Goal: Transaction & Acquisition: Purchase product/service

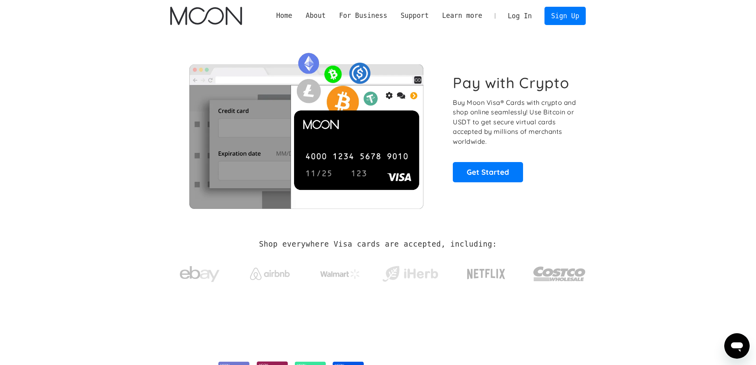
click at [513, 16] on link "Log In" at bounding box center [519, 15] width 37 height 17
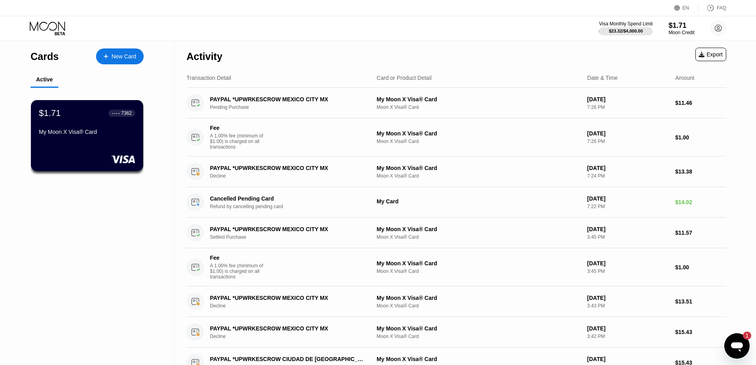
click at [65, 135] on div "My Moon X Visa® Card" at bounding box center [87, 132] width 96 height 6
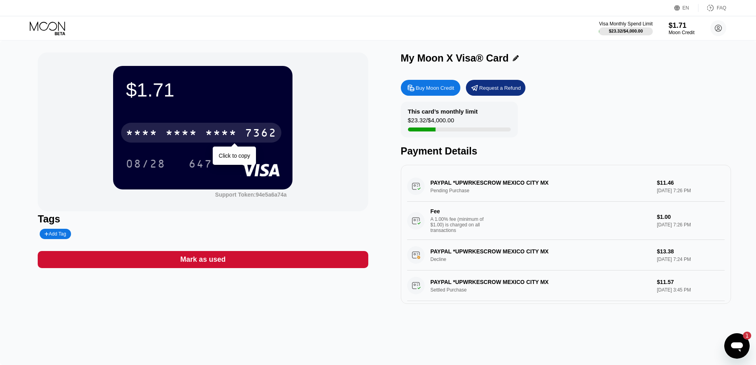
click at [173, 136] on div "* * * *" at bounding box center [181, 133] width 32 height 13
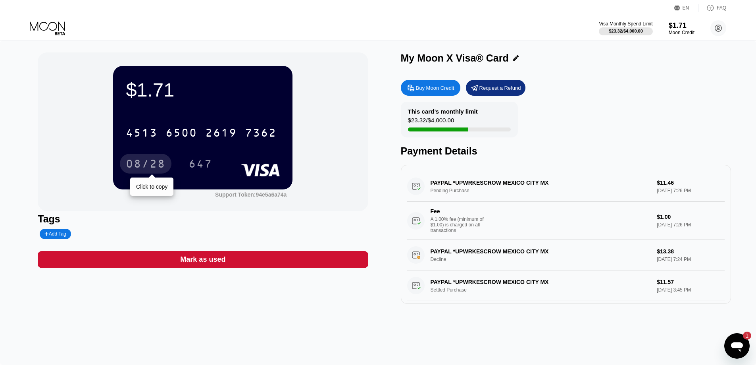
click at [154, 169] on div "08/28" at bounding box center [146, 164] width 40 height 13
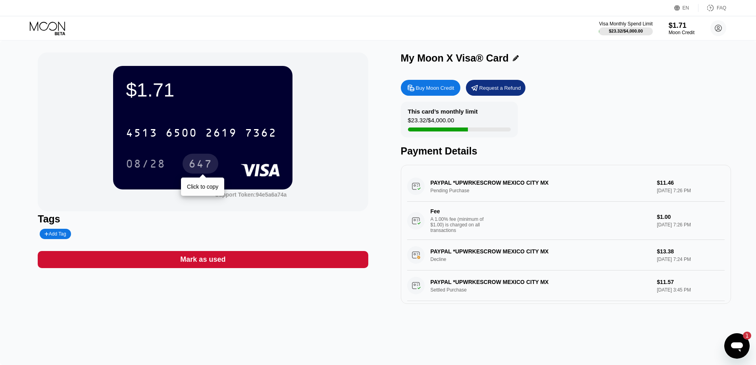
click at [191, 163] on div "647" at bounding box center [200, 164] width 24 height 13
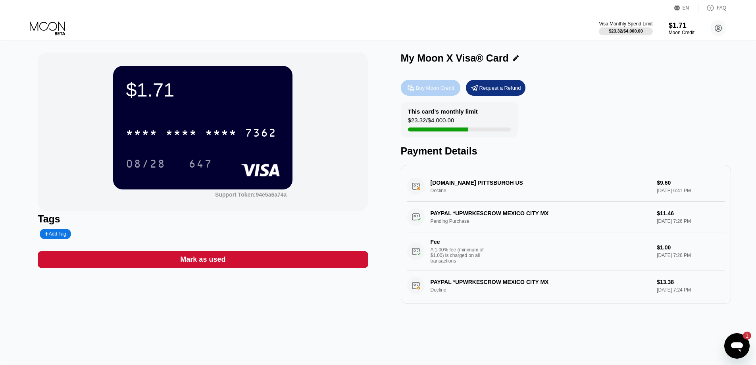
click at [426, 86] on div "Buy Moon Credit" at bounding box center [435, 88] width 38 height 7
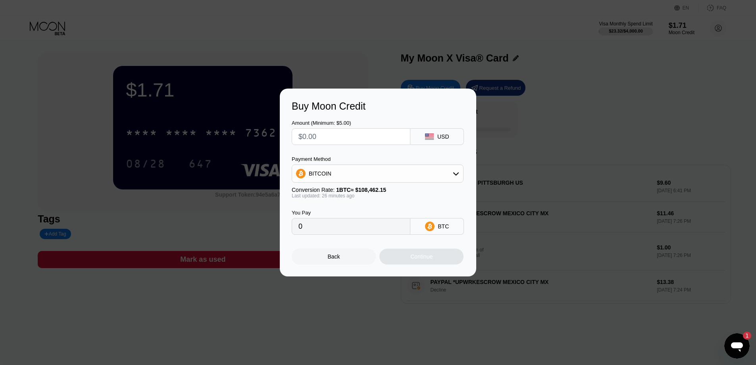
click at [446, 177] on div "BITCOIN" at bounding box center [377, 173] width 171 height 16
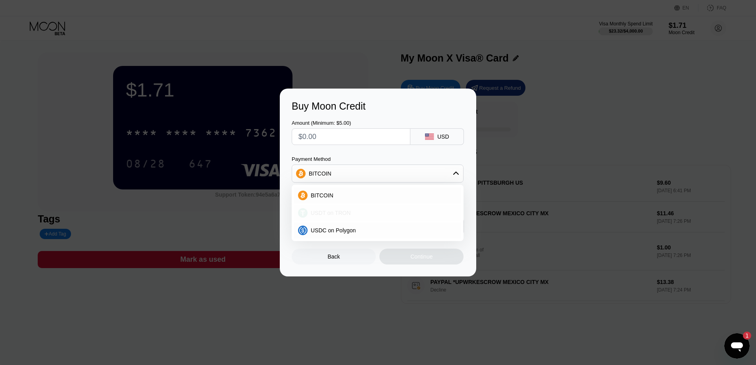
click at [332, 218] on div "USDT on TRON" at bounding box center [377, 213] width 167 height 16
type input "0.00"
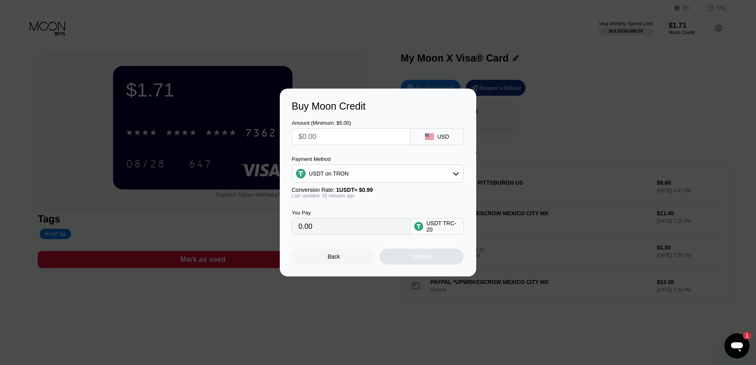
click at [395, 136] on input "text" at bounding box center [350, 137] width 105 height 16
type input "$1"
type input "1.01"
type input "$10"
type input "10.10"
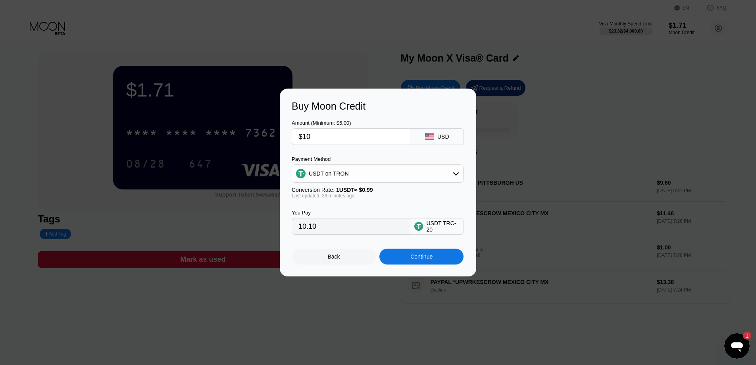
type input "$10"
click at [419, 259] on div "Continue" at bounding box center [421, 256] width 22 height 6
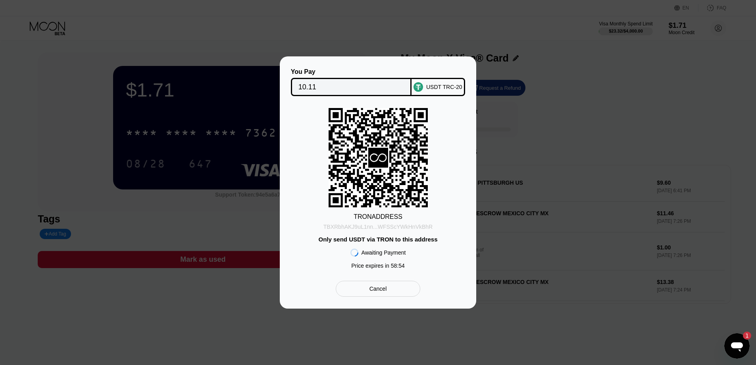
click at [341, 228] on div "TBXRbhAKJ9uL1nn...WFSScYWkHnVkBhR" at bounding box center [377, 226] width 109 height 6
click at [308, 85] on input "10.11" at bounding box center [351, 87] width 106 height 16
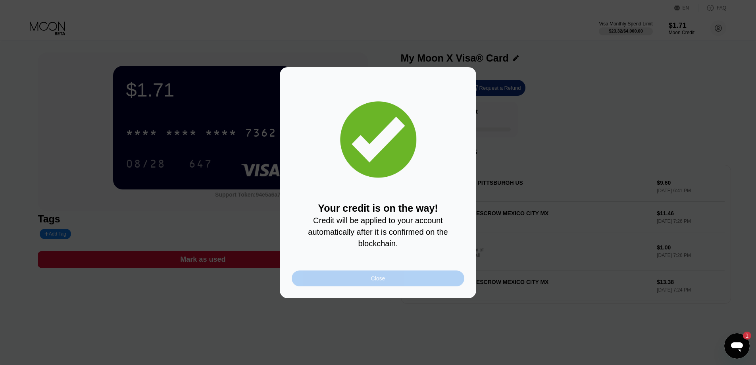
click at [427, 282] on div "Close" at bounding box center [378, 278] width 173 height 16
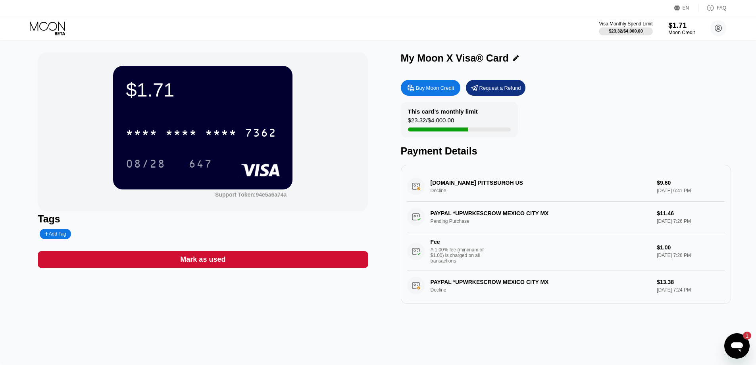
click at [673, 30] on div "Moon Credit" at bounding box center [681, 33] width 27 height 6
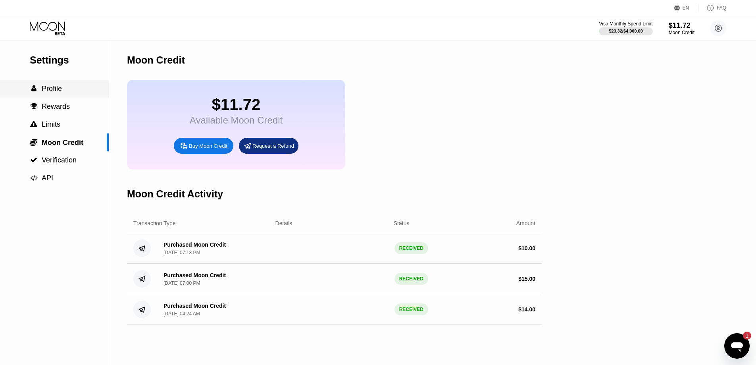
click at [39, 98] on div " Profile" at bounding box center [54, 89] width 109 height 18
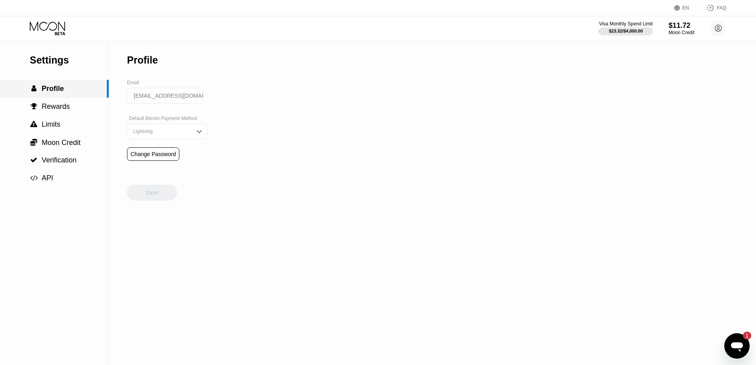
click at [42, 90] on span "Profile" at bounding box center [53, 89] width 22 height 8
click at [46, 110] on span "Rewards" at bounding box center [56, 106] width 28 height 8
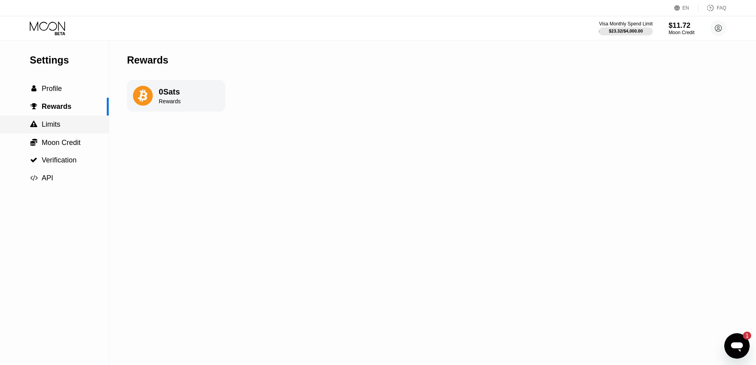
click at [41, 131] on div " Limits" at bounding box center [54, 124] width 109 height 18
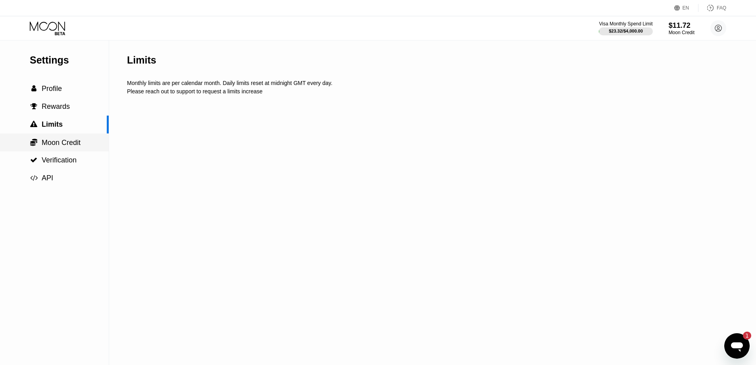
click at [51, 151] on div " Moon Credit" at bounding box center [54, 142] width 109 height 18
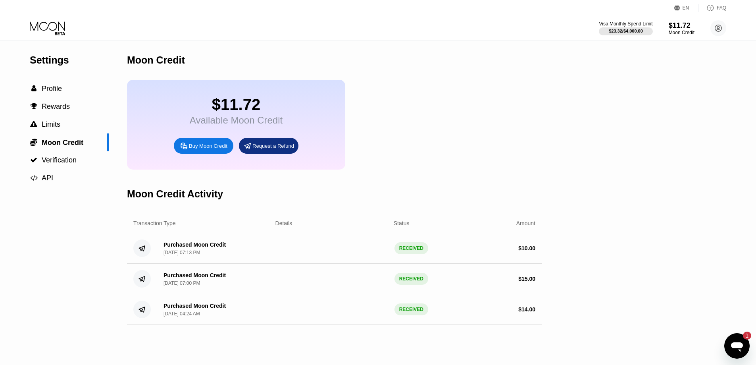
click at [248, 91] on div "$11.72 Available Moon Credit Buy Moon Credit Request a Refund" at bounding box center [236, 125] width 218 height 90
click at [234, 107] on div "$11.72" at bounding box center [236, 105] width 93 height 18
click at [54, 92] on span "Profile" at bounding box center [52, 89] width 20 height 8
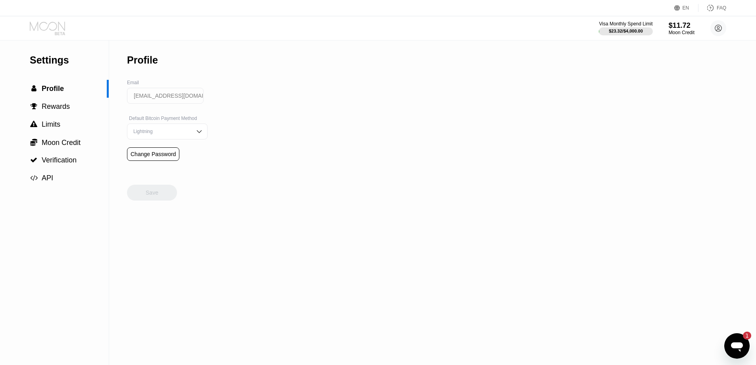
click at [54, 24] on icon at bounding box center [48, 28] width 37 height 14
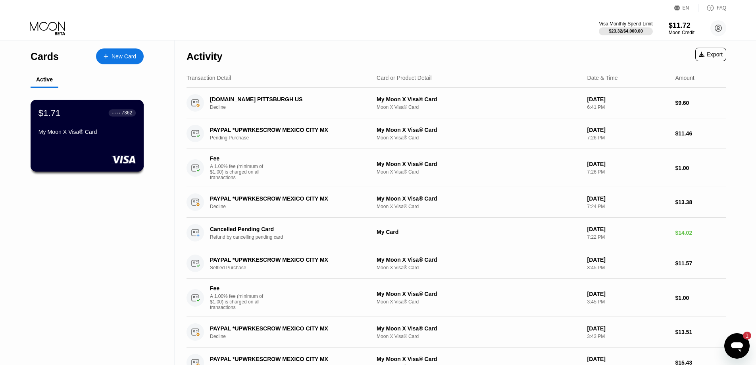
click at [104, 143] on div "$1.71 ● ● ● ● 7362 My Moon X Visa® Card" at bounding box center [87, 136] width 113 height 72
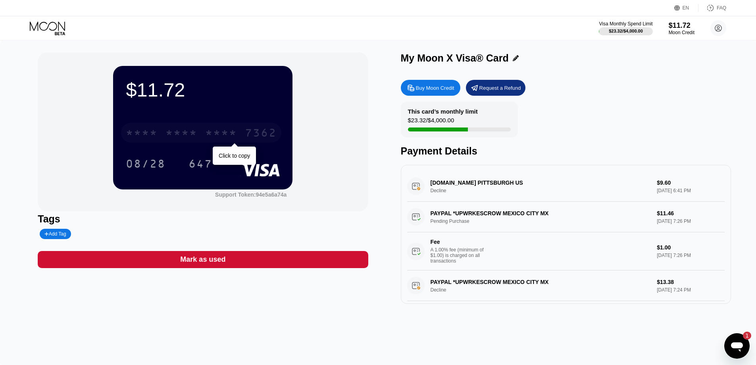
click at [164, 133] on div "* * * * * * * * * * * * 7362" at bounding box center [201, 133] width 160 height 20
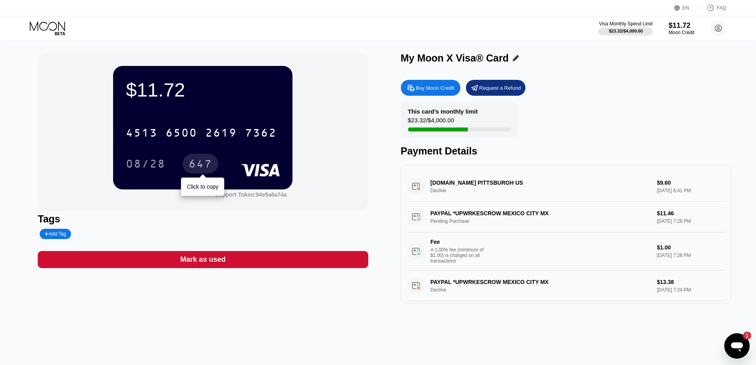
click at [206, 163] on div "647" at bounding box center [200, 164] width 24 height 13
click at [154, 92] on div "$11.72" at bounding box center [203, 90] width 154 height 22
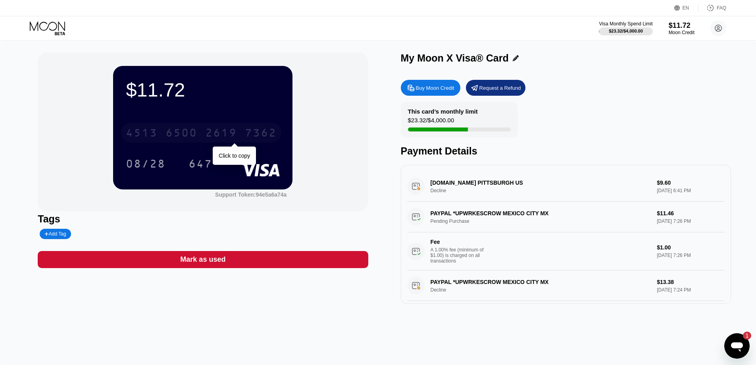
click at [161, 129] on div "4513 6500 2619 7362" at bounding box center [201, 133] width 160 height 20
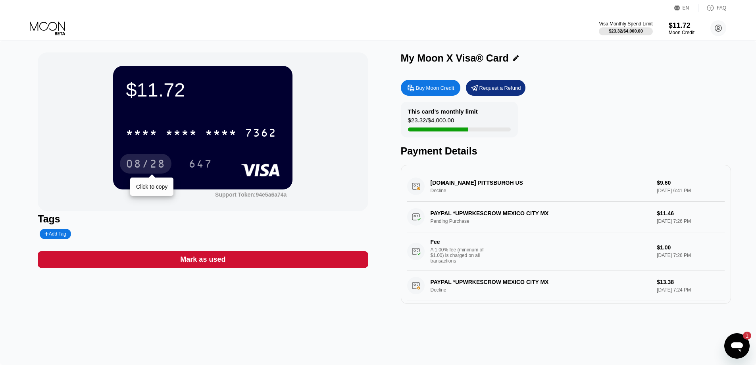
click at [139, 160] on div "08/28" at bounding box center [146, 164] width 40 height 13
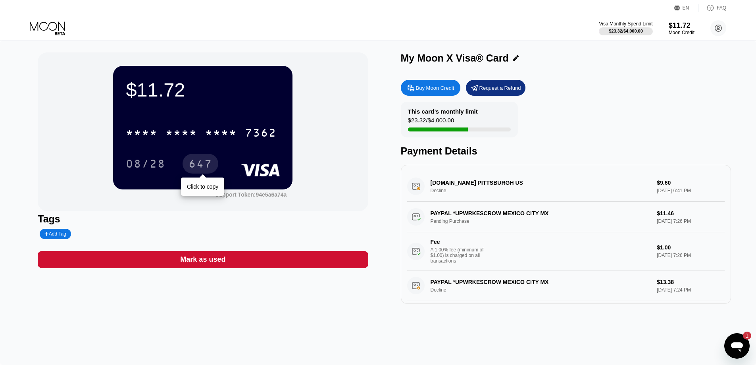
click at [199, 164] on div "647" at bounding box center [200, 164] width 24 height 13
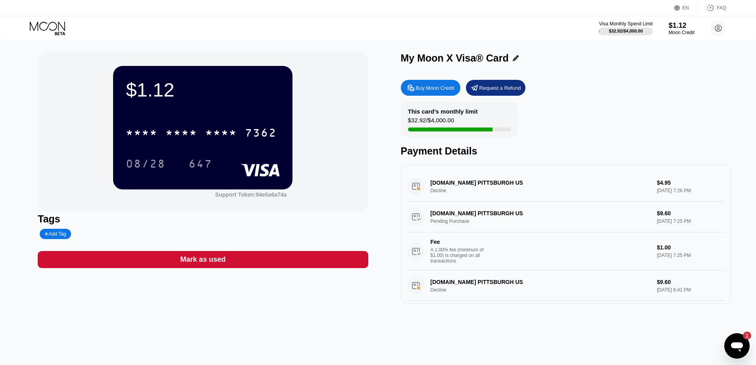
click at [183, 100] on div "$1.12" at bounding box center [203, 90] width 154 height 22
click at [141, 100] on div "$1.12" at bounding box center [203, 90] width 154 height 22
click at [309, 130] on div "$1.12 * * * * * * * * * * * * 7362 08/28 647 Support Token: 94e5a6a74a" at bounding box center [203, 131] width 330 height 159
click at [596, 109] on div "This card’s monthly limit $32.92 / $4,000.00 Payment Details" at bounding box center [566, 129] width 330 height 55
